Goal: Task Accomplishment & Management: Complete application form

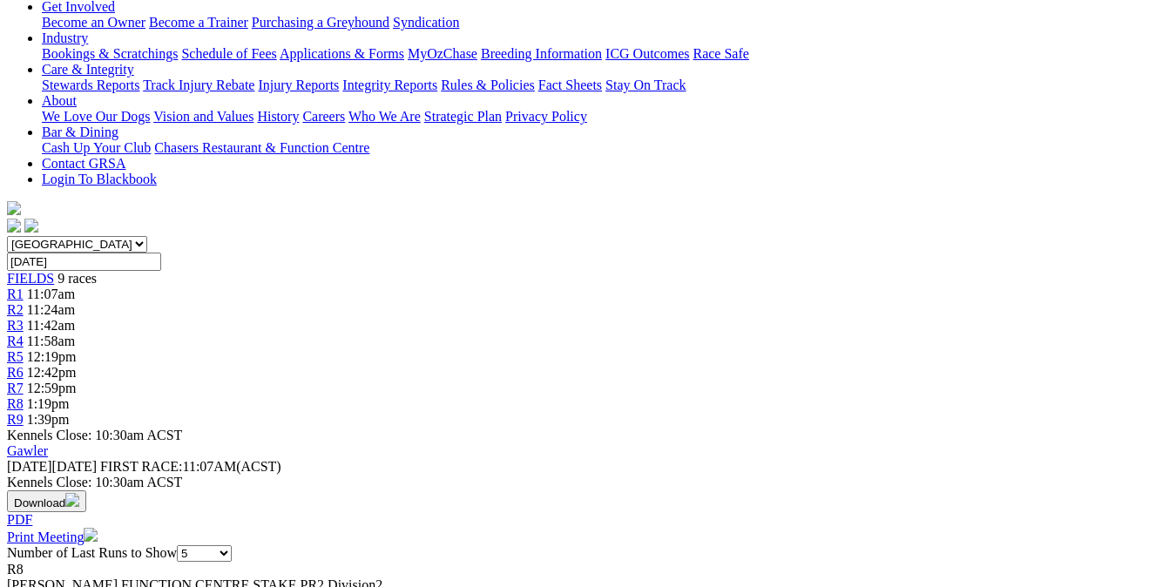
scroll to position [335, 0]
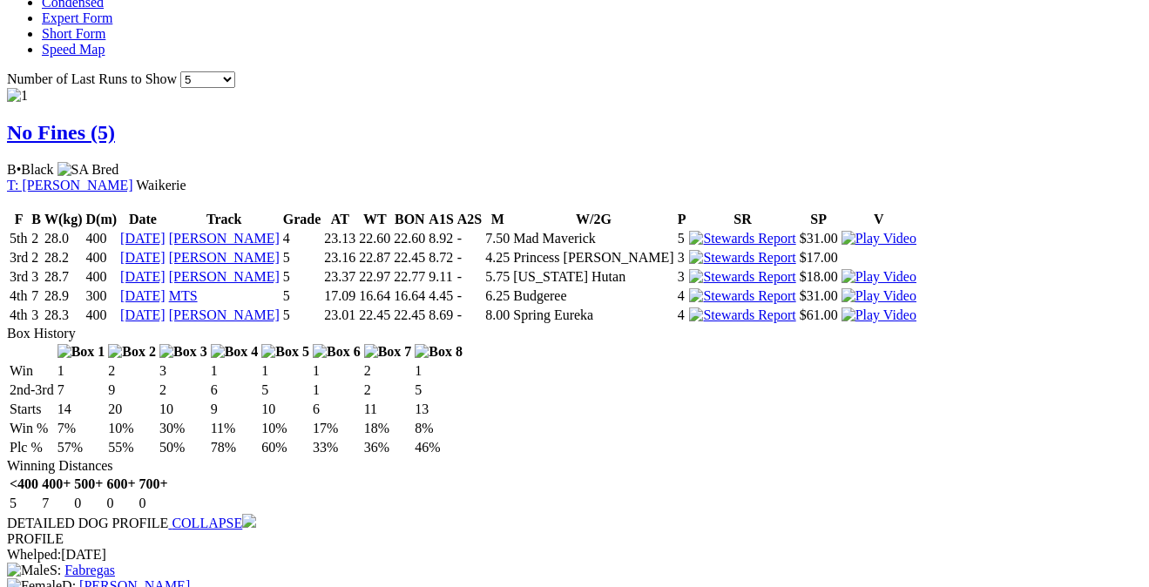
scroll to position [1167, 0]
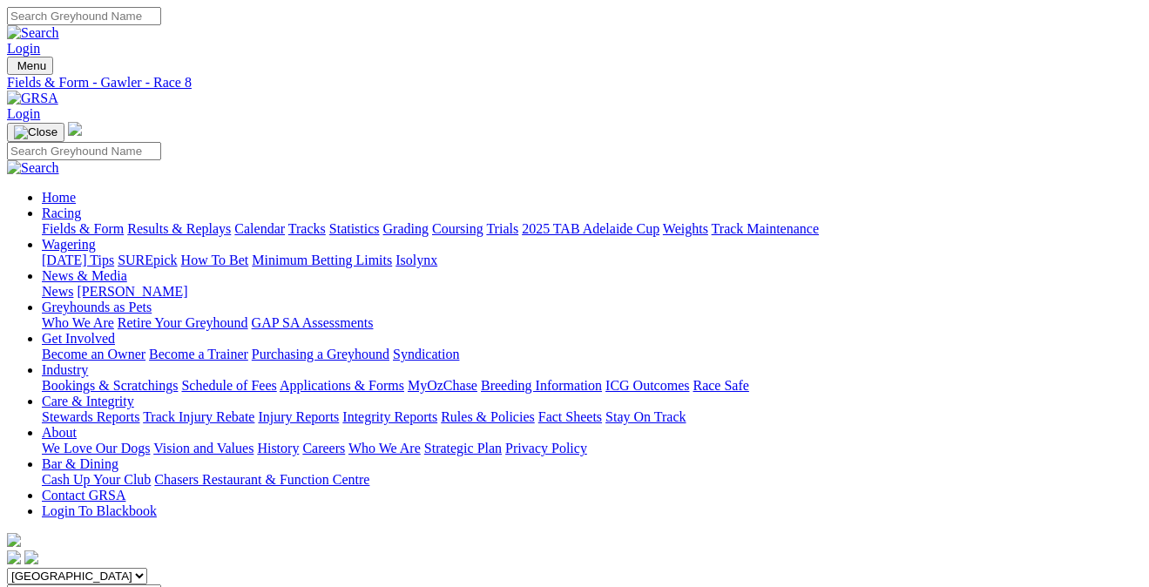
scroll to position [0, 0]
click at [285, 221] on link "Calendar" at bounding box center [259, 228] width 51 height 15
click at [176, 378] on link "Bookings & Scratchings" at bounding box center [110, 385] width 136 height 15
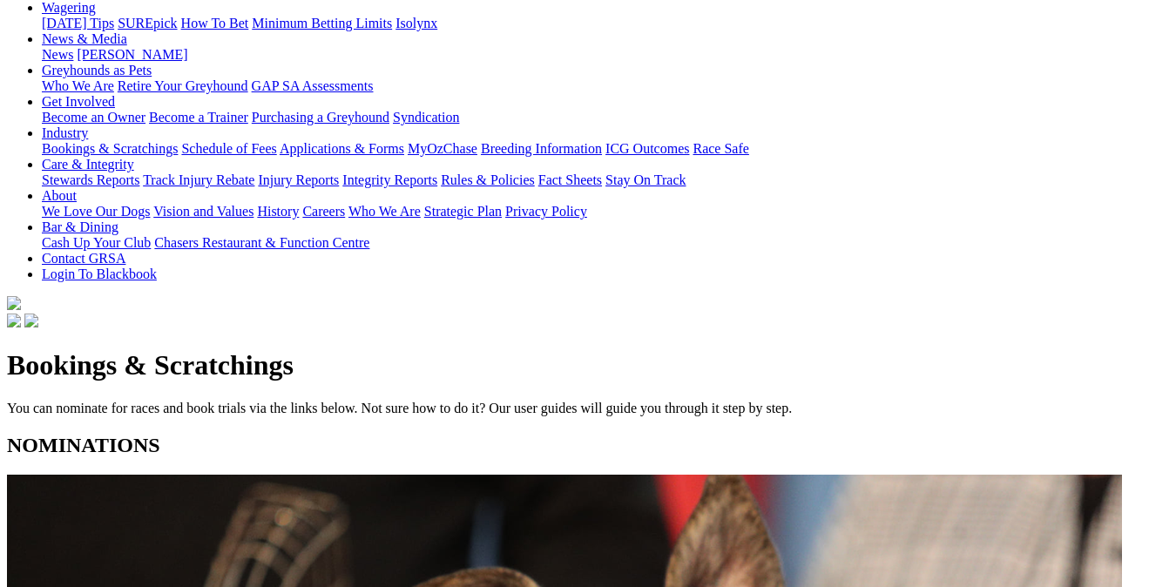
scroll to position [244, 0]
